Goal: Find specific page/section

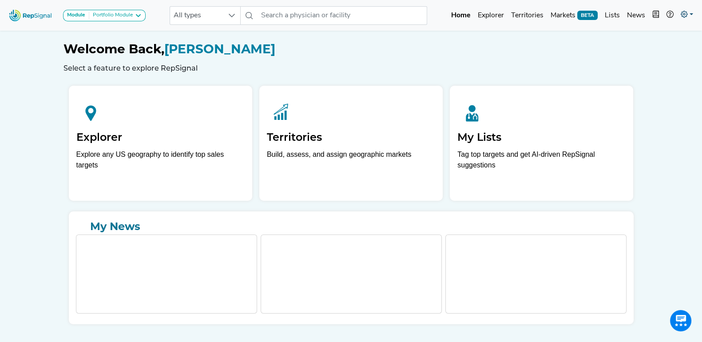
click at [683, 16] on icon at bounding box center [684, 14] width 7 height 7
click at [641, 57] on link "Admin" at bounding box center [661, 56] width 70 height 18
click at [133, 14] on div "Module Portfolio Module" at bounding box center [104, 15] width 75 height 7
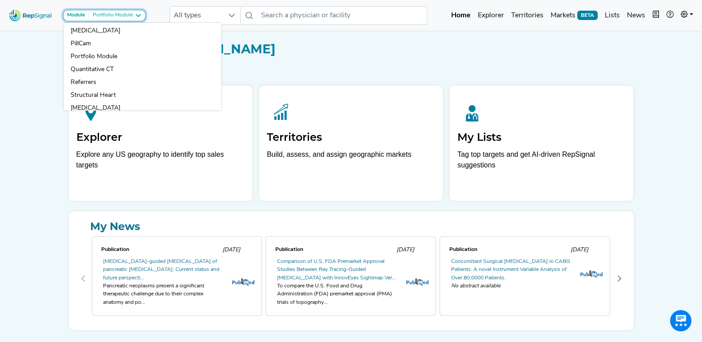
scroll to position [318, 0]
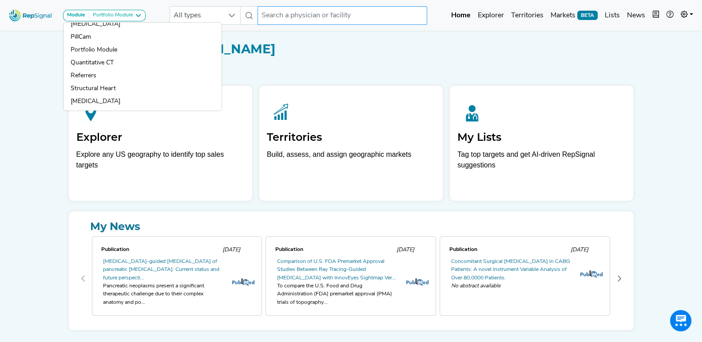
click at [300, 18] on input "text" at bounding box center [343, 15] width 170 height 19
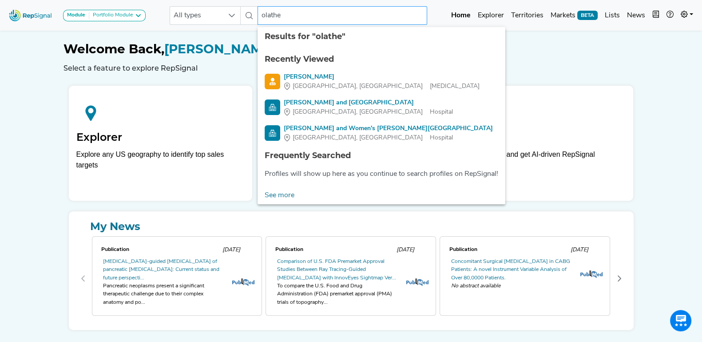
type input "olathe\"
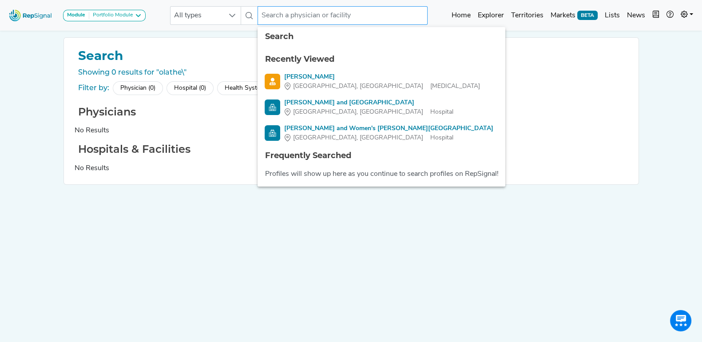
drag, startPoint x: 215, startPoint y: 207, endPoint x: 338, endPoint y: 19, distance: 225.3
click at [338, 19] on input "text" at bounding box center [343, 15] width 170 height 19
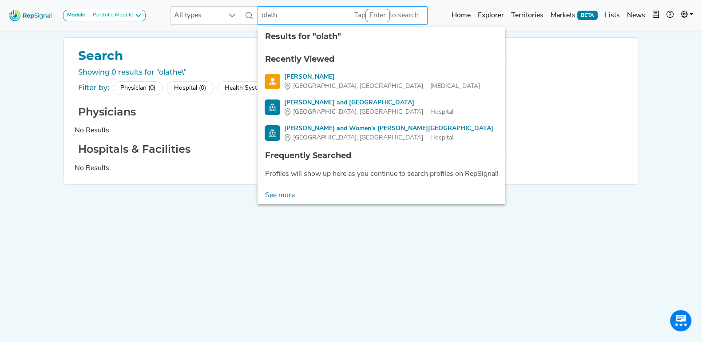
type input "olathe"
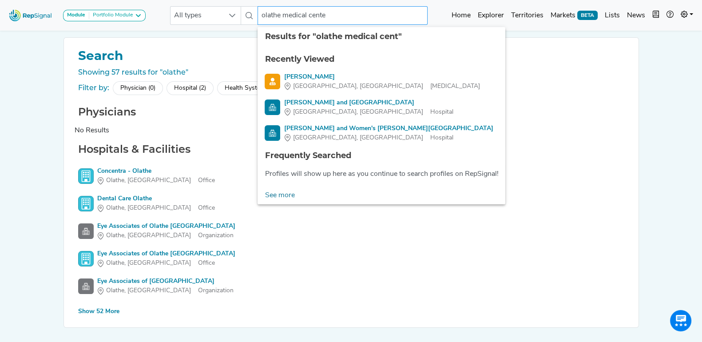
type input "[GEOGRAPHIC_DATA]"
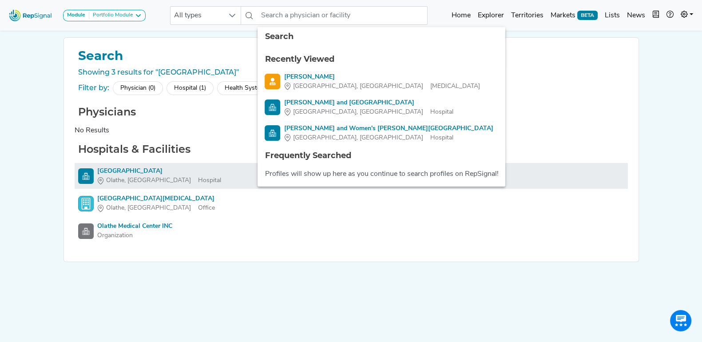
click at [130, 167] on div "[GEOGRAPHIC_DATA]" at bounding box center [159, 171] width 124 height 9
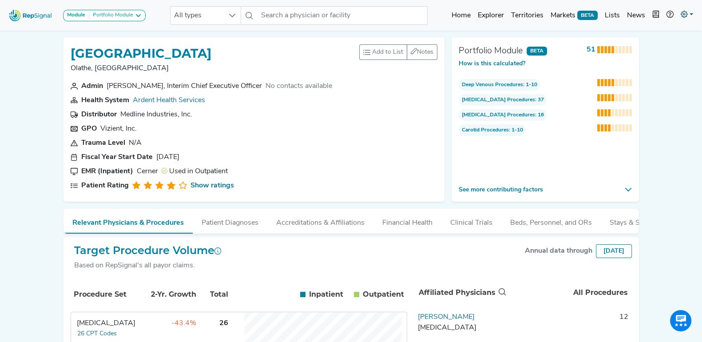
click at [686, 16] on icon at bounding box center [684, 14] width 7 height 7
click at [652, 56] on link "Admin" at bounding box center [661, 56] width 70 height 18
